Goal: Find contact information: Find contact information

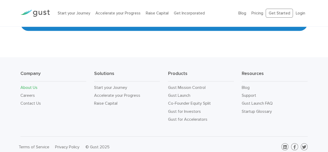
scroll to position [551, 0]
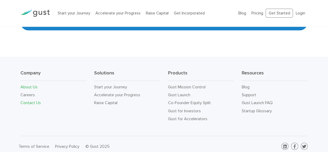
click at [27, 104] on link "Contact Us" at bounding box center [30, 102] width 20 height 5
